Goal: Information Seeking & Learning: Check status

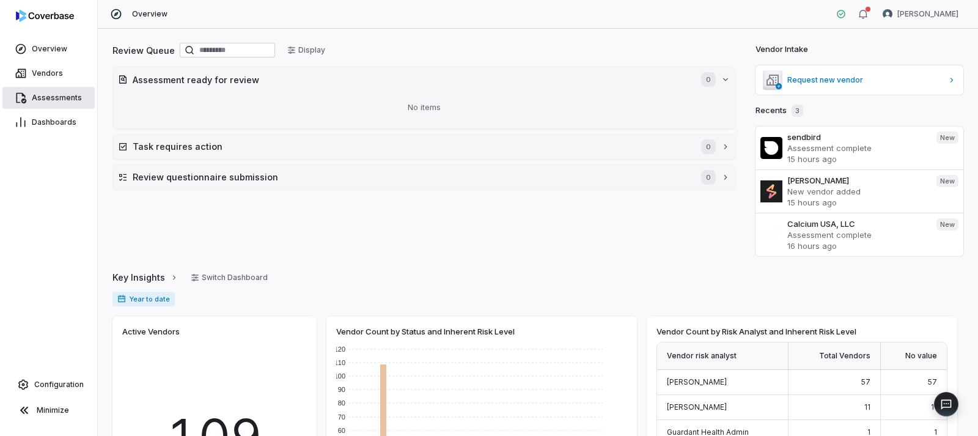
drag, startPoint x: 57, startPoint y: 97, endPoint x: 63, endPoint y: 100, distance: 6.8
click at [57, 97] on span "Assessments" at bounding box center [57, 98] width 50 height 10
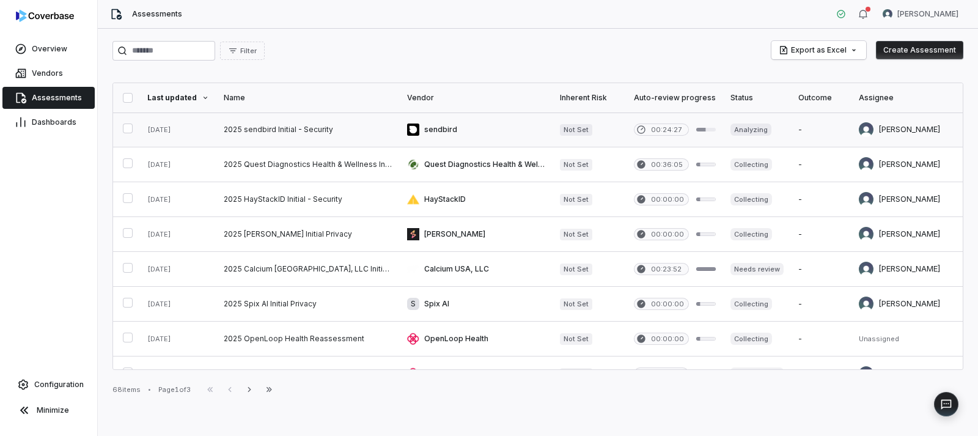
click at [306, 131] on link at bounding box center [307, 129] width 183 height 34
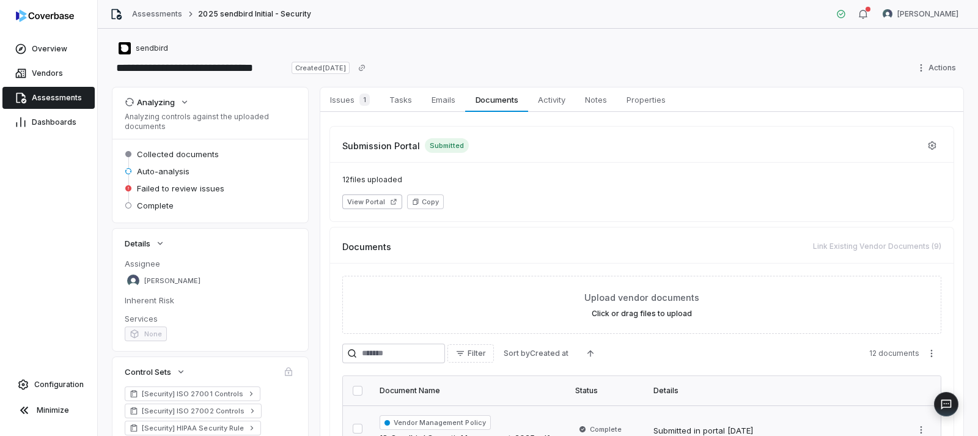
drag, startPoint x: 346, startPoint y: 106, endPoint x: 369, endPoint y: 117, distance: 25.7
click at [346, 106] on span "Issues 1" at bounding box center [350, 99] width 50 height 17
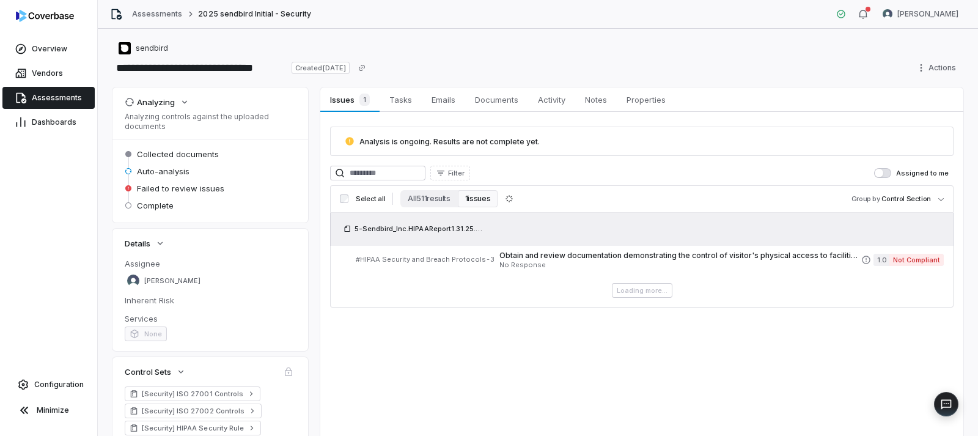
click at [59, 93] on span "Assessments" at bounding box center [57, 98] width 50 height 10
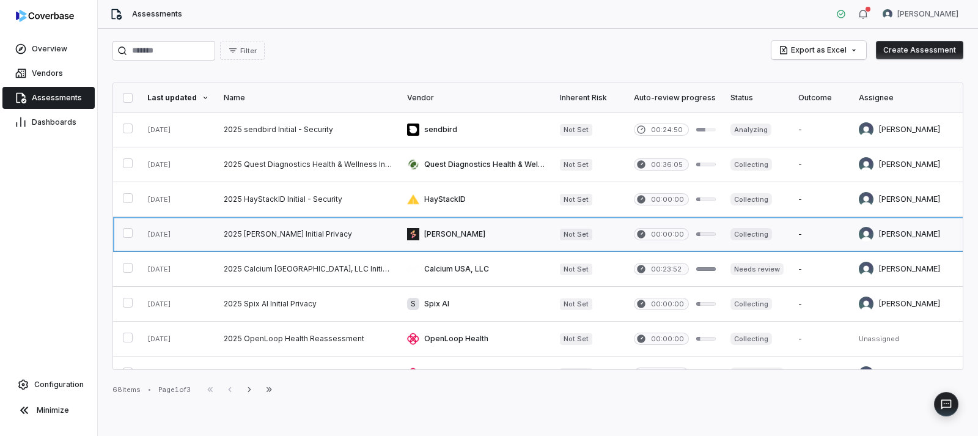
click at [301, 233] on link at bounding box center [307, 234] width 183 height 34
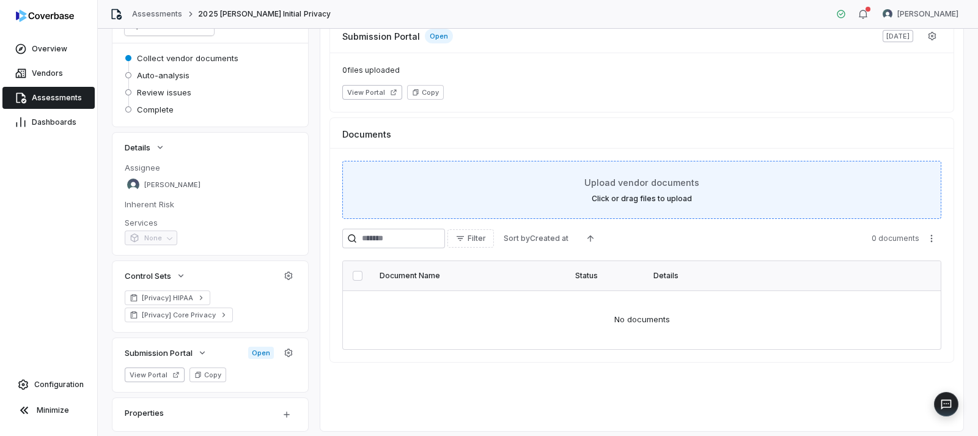
scroll to position [122, 0]
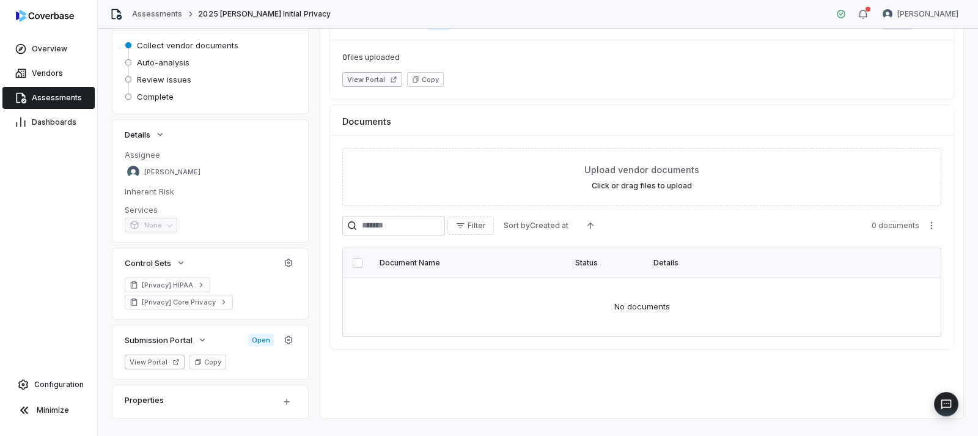
click at [363, 76] on button "View Portal" at bounding box center [372, 79] width 60 height 15
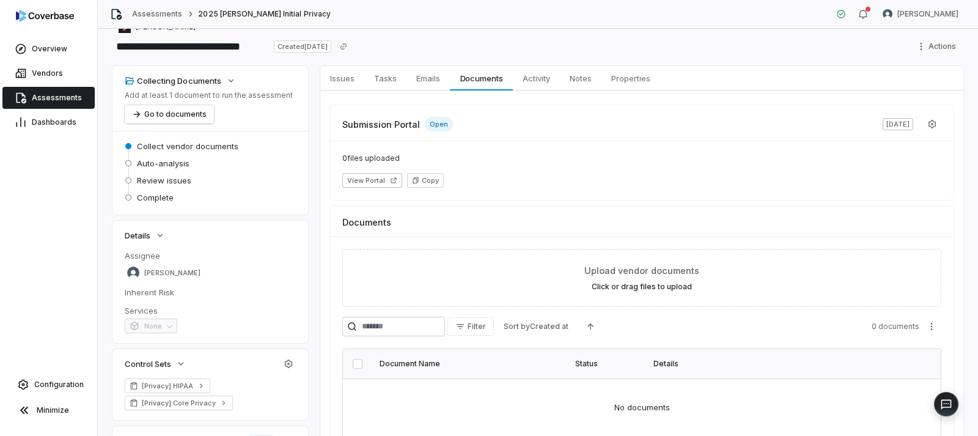
scroll to position [0, 0]
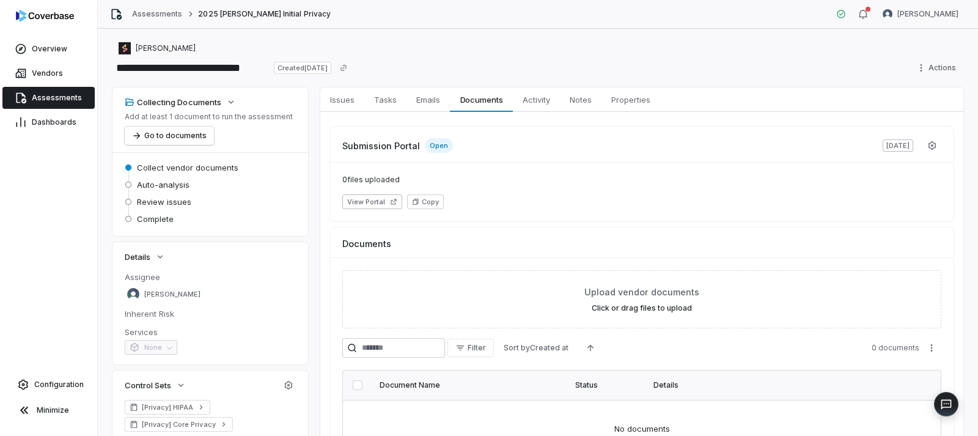
click at [59, 104] on link "Assessments" at bounding box center [48, 98] width 92 height 22
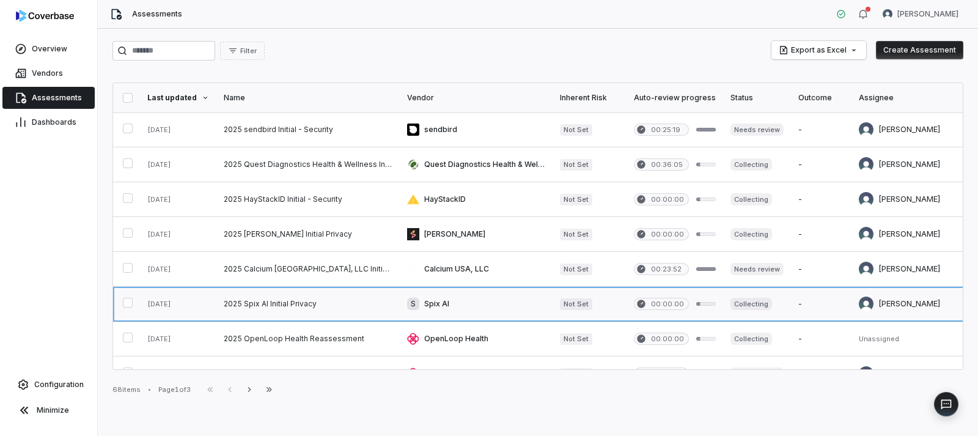
click at [290, 302] on link at bounding box center [307, 304] width 183 height 34
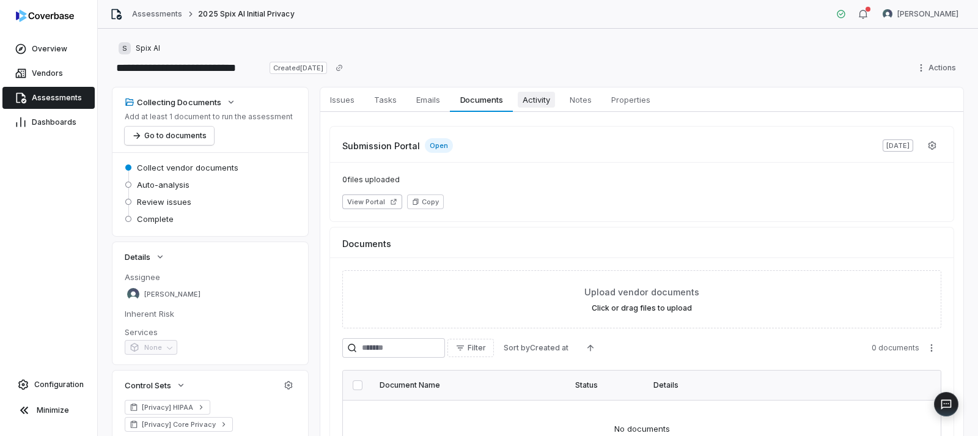
click at [544, 103] on span "Activity" at bounding box center [536, 100] width 37 height 16
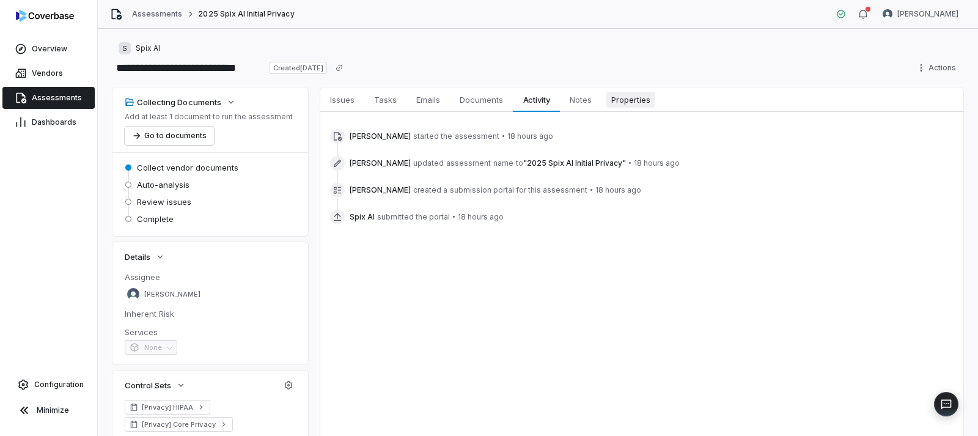
click at [620, 105] on span "Properties" at bounding box center [630, 100] width 49 height 16
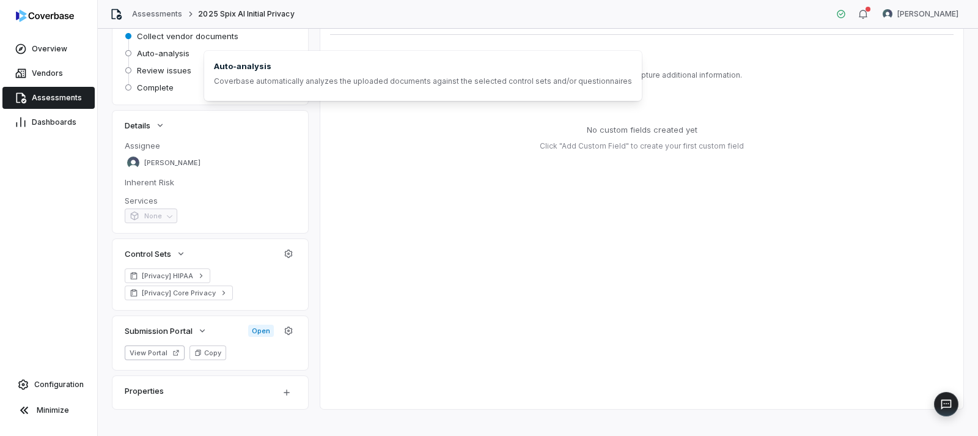
scroll to position [144, 0]
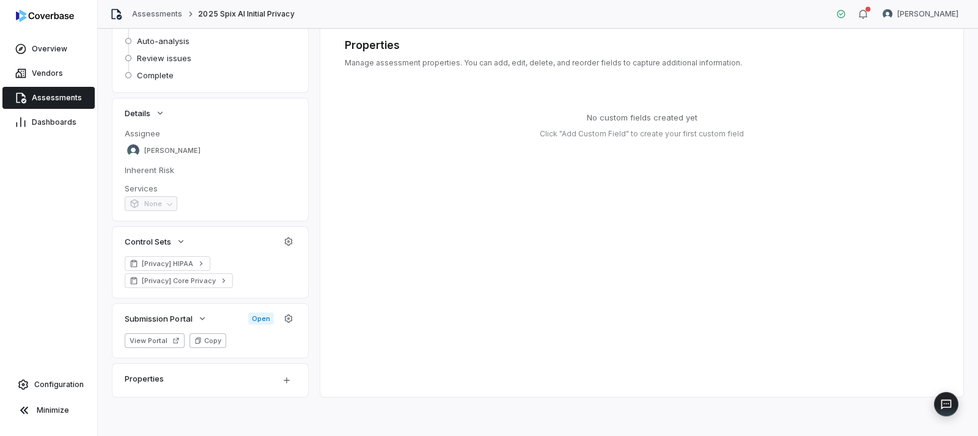
click at [213, 339] on button "Copy" at bounding box center [207, 340] width 37 height 15
click at [144, 340] on button "View Portal" at bounding box center [155, 340] width 60 height 15
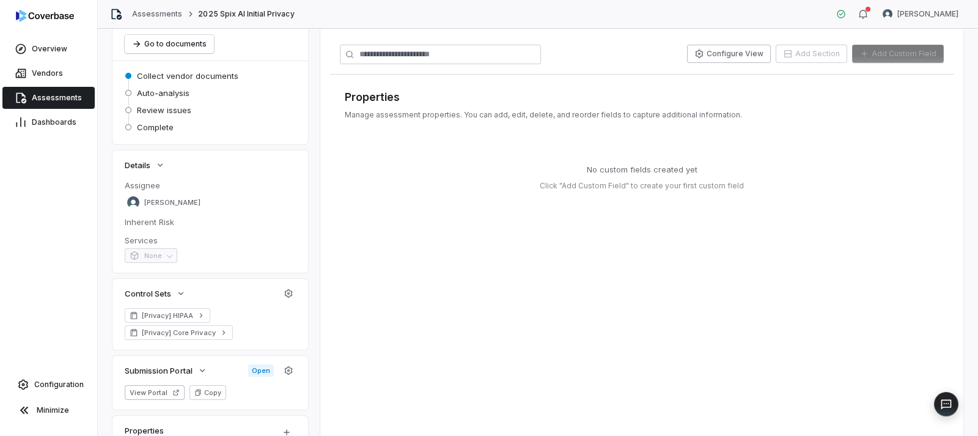
scroll to position [0, 0]
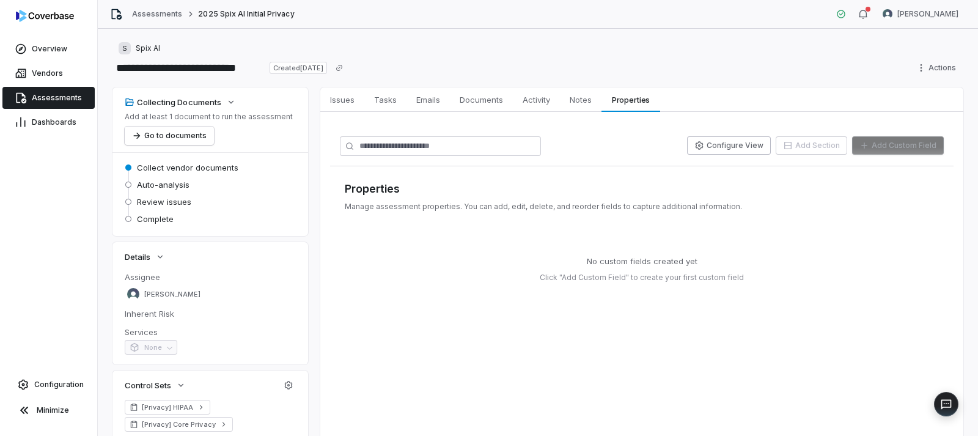
click at [57, 97] on span "Assessments" at bounding box center [57, 98] width 50 height 10
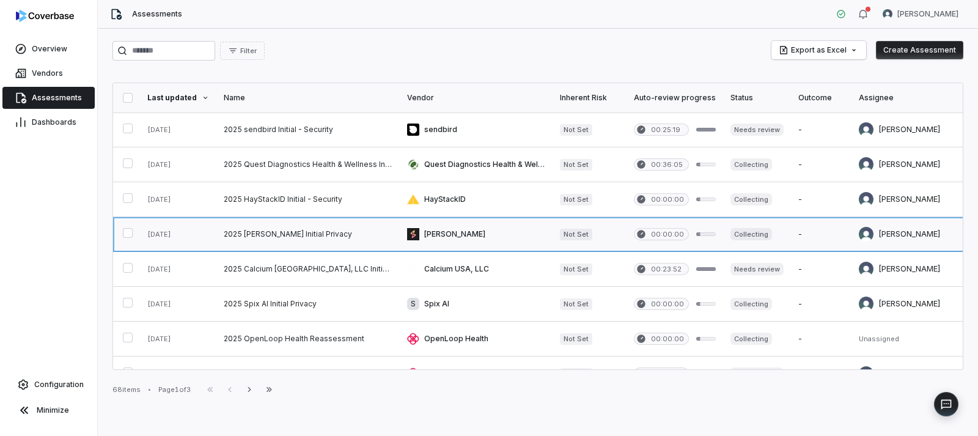
click at [289, 239] on link at bounding box center [307, 234] width 183 height 34
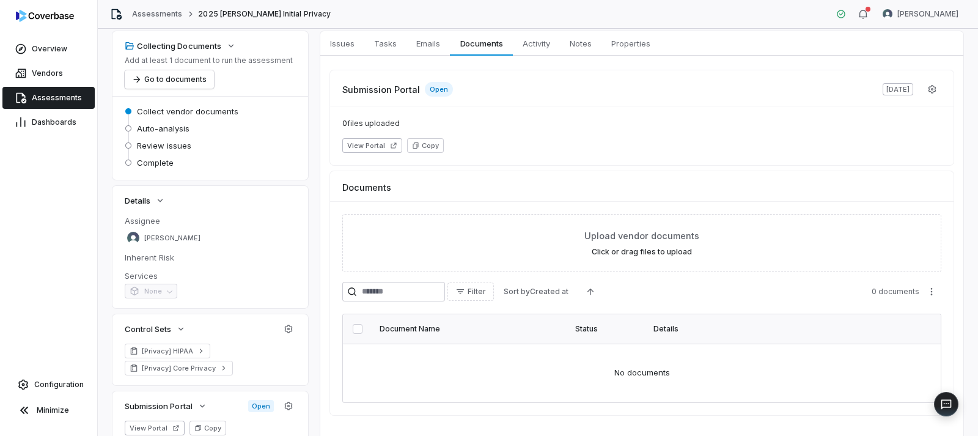
scroll to position [144, 0]
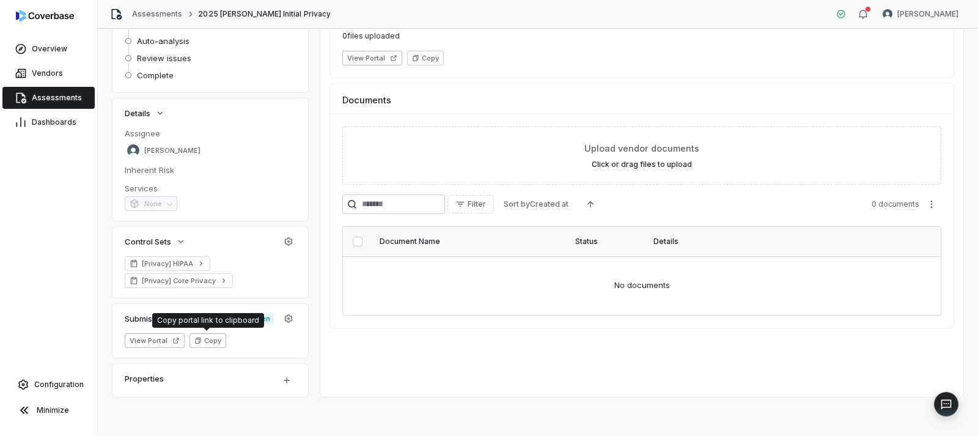
click at [208, 345] on button "Copy" at bounding box center [207, 340] width 37 height 15
